Goal: Navigation & Orientation: Find specific page/section

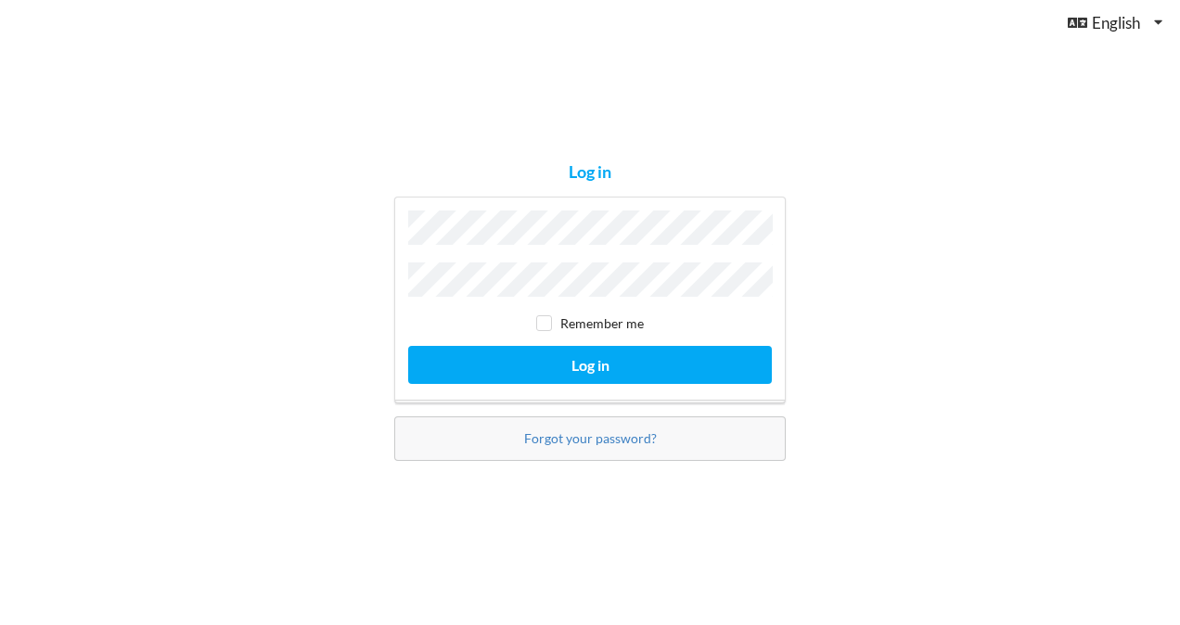
click at [408, 346] on button "Log in" at bounding box center [590, 365] width 364 height 38
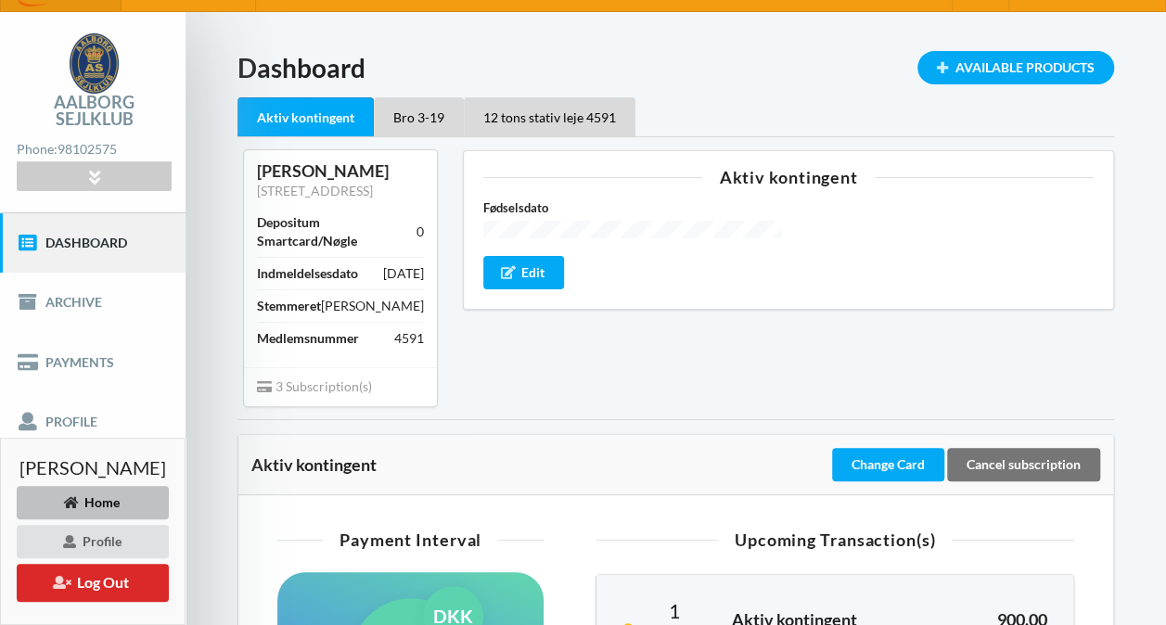
scroll to position [24, 0]
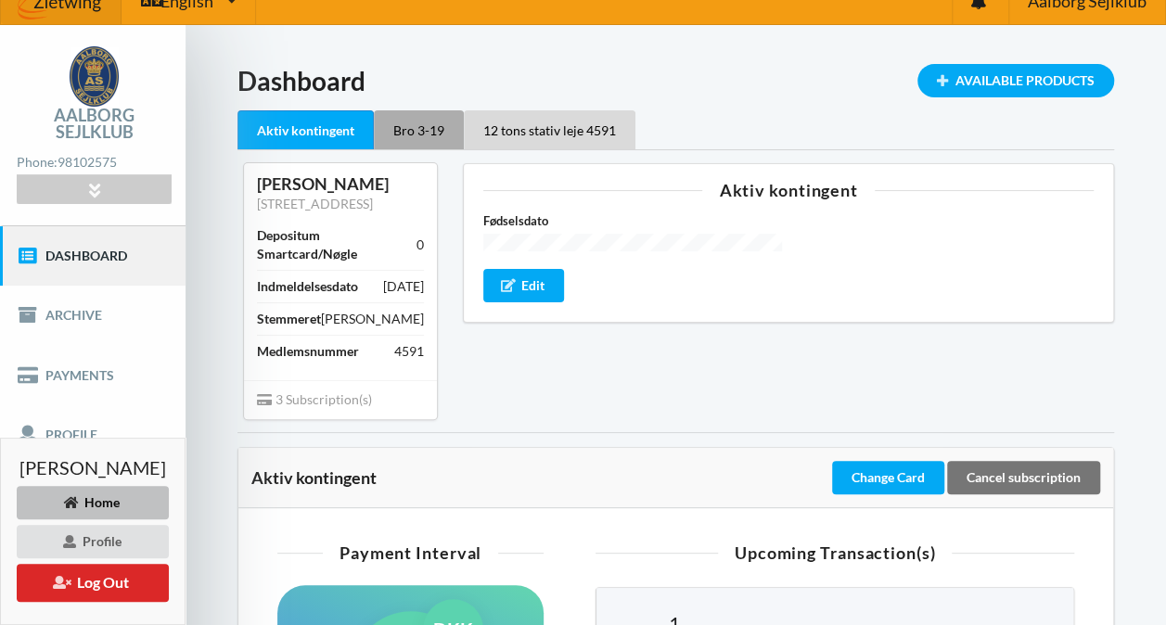
click at [427, 123] on div "Bro 3-19" at bounding box center [419, 129] width 90 height 39
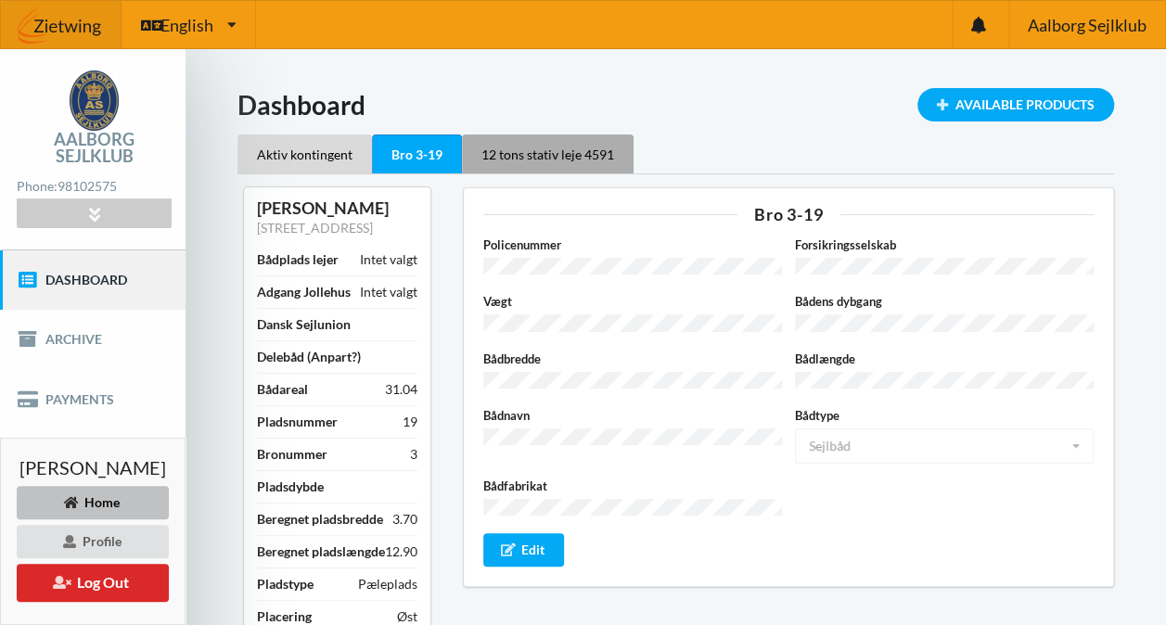
click at [532, 158] on div "12 tons stativ leje 4591" at bounding box center [548, 154] width 172 height 39
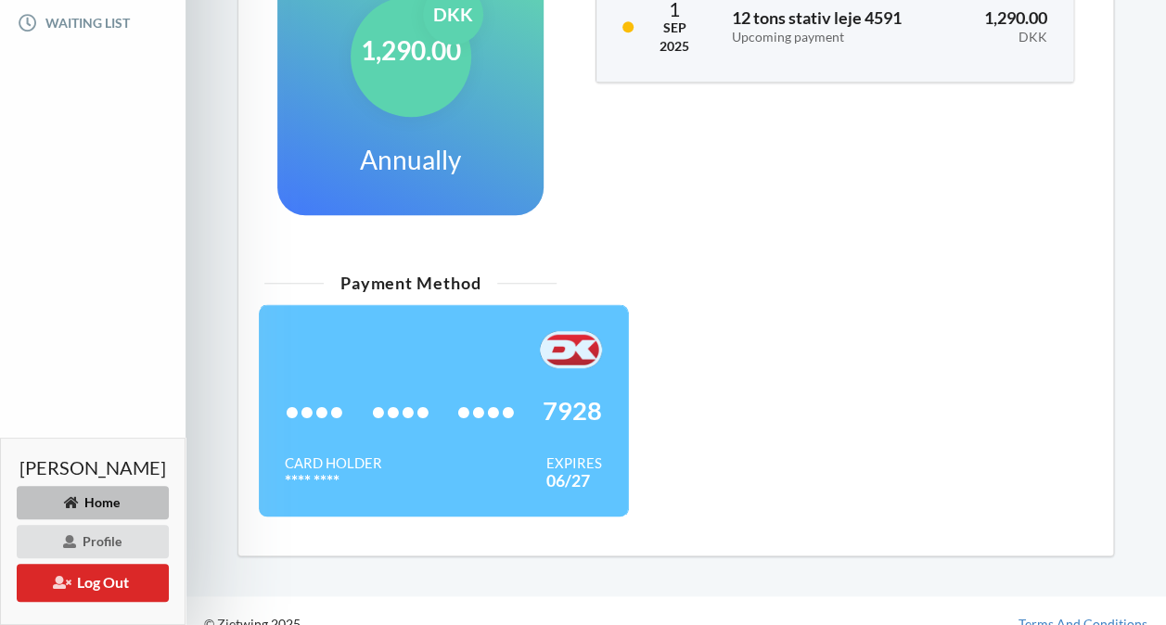
scroll to position [577, 0]
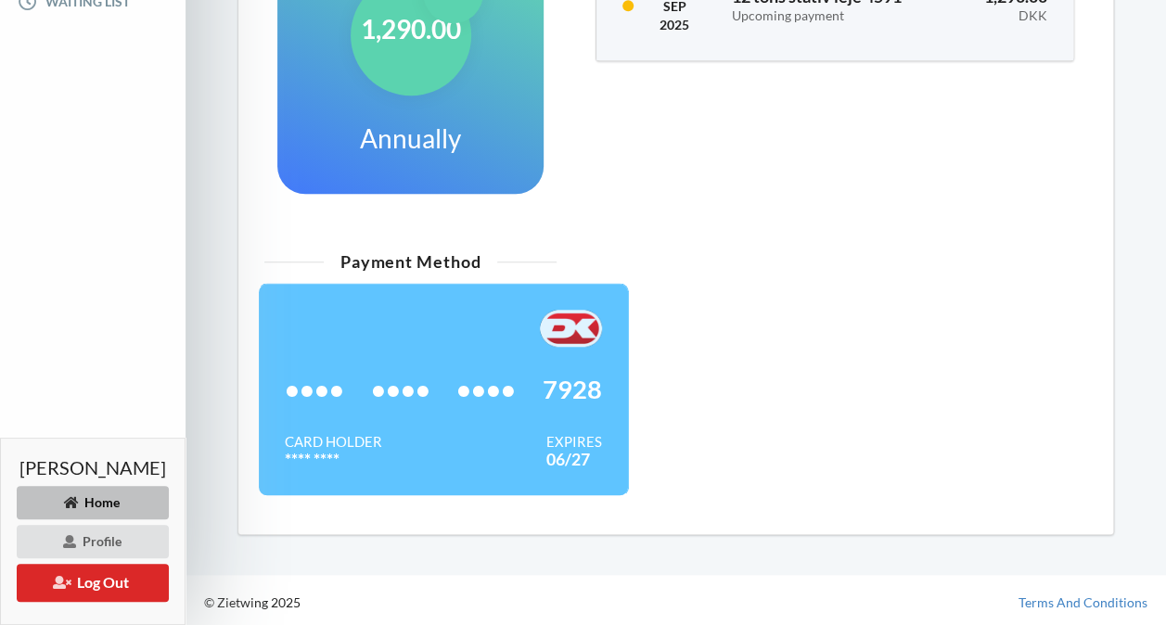
click at [573, 416] on div "•••• •••• •••• 7928" at bounding box center [443, 389] width 317 height 85
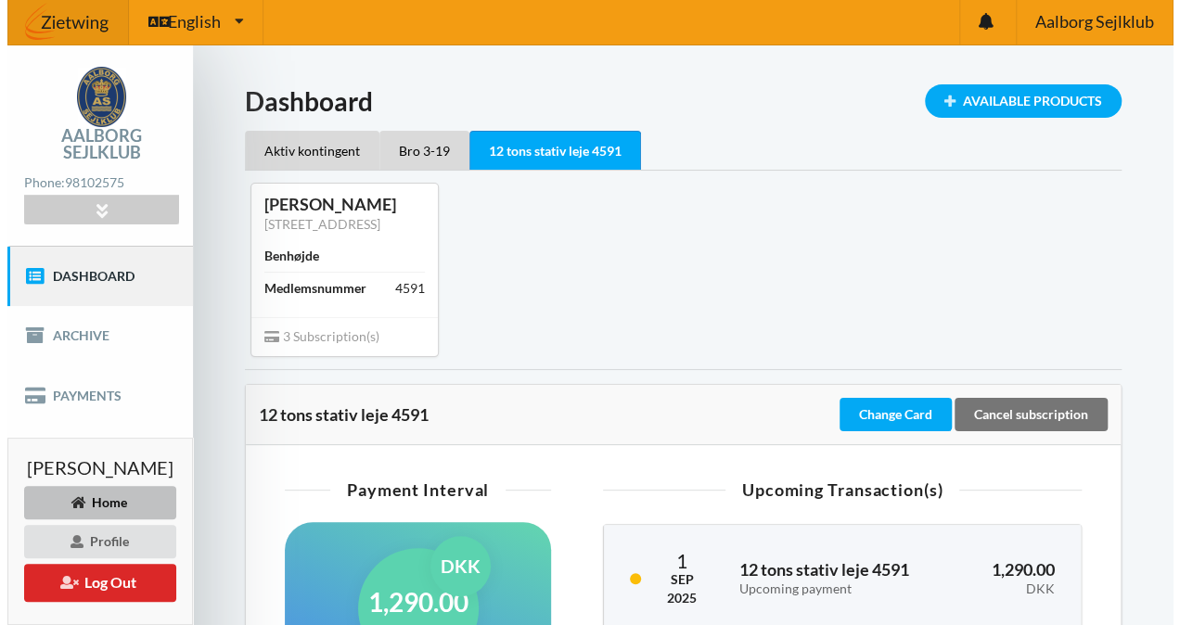
scroll to position [0, 0]
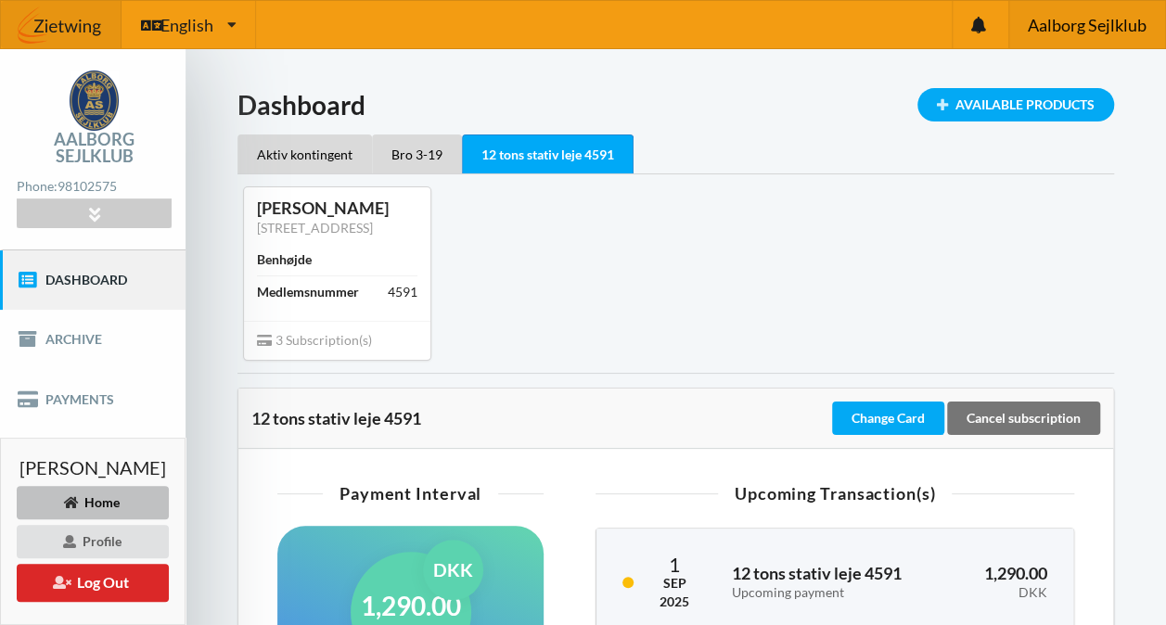
click at [1076, 26] on span "Aalborg Sejlklub" at bounding box center [1086, 25] width 119 height 17
click at [104, 583] on button "Log Out" at bounding box center [93, 583] width 152 height 38
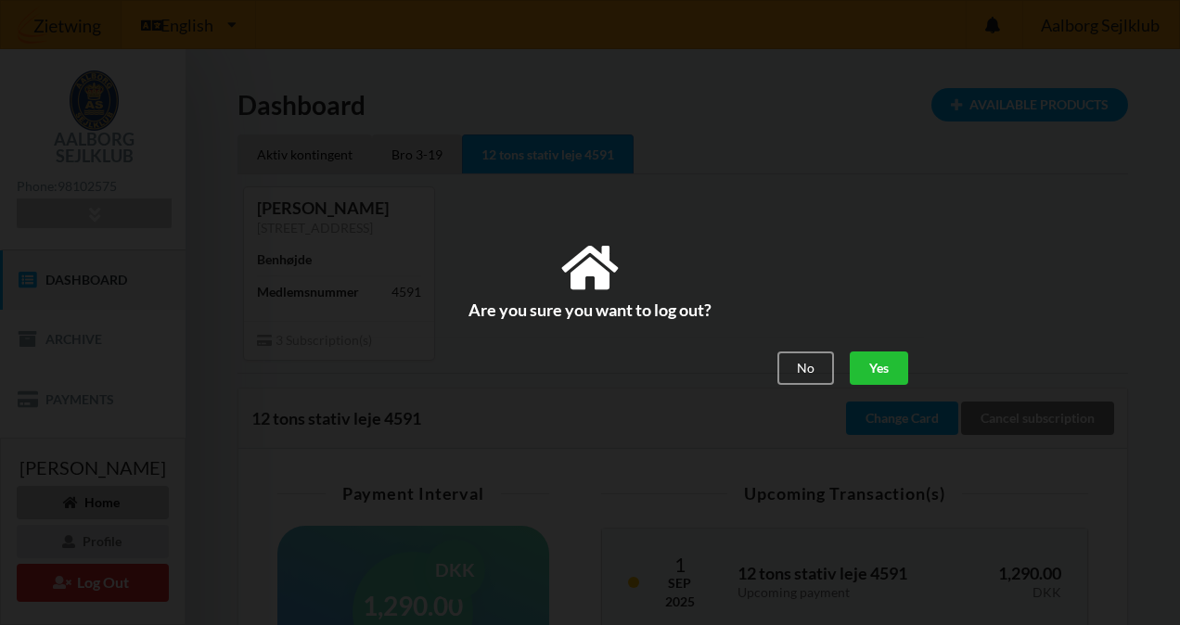
click at [866, 375] on div "Yes" at bounding box center [879, 368] width 58 height 33
